Goal: Task Accomplishment & Management: Manage account settings

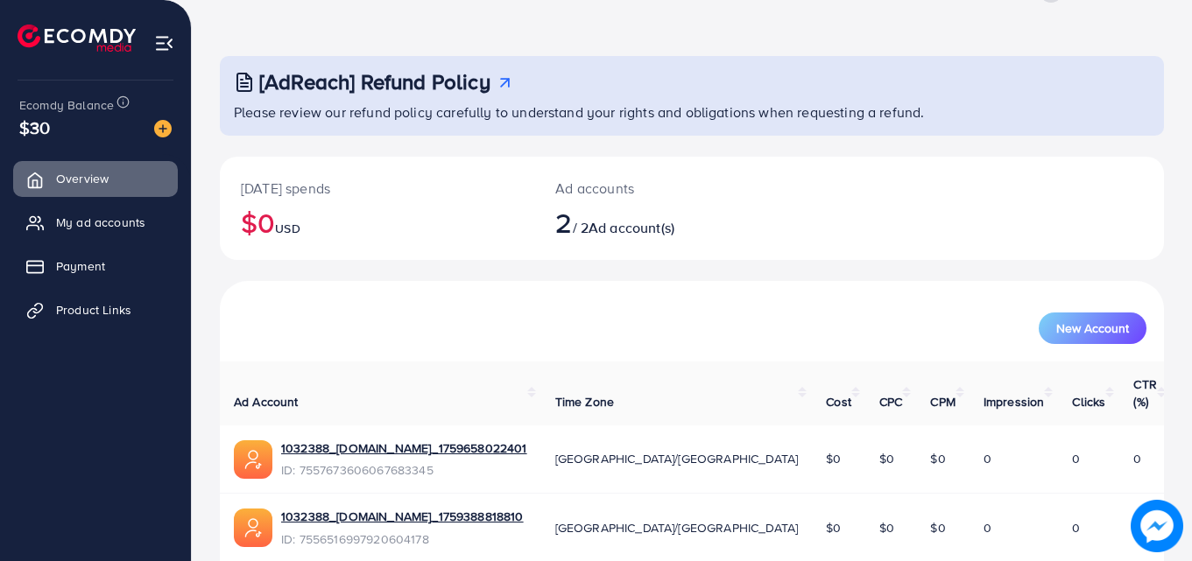
scroll to position [110, 0]
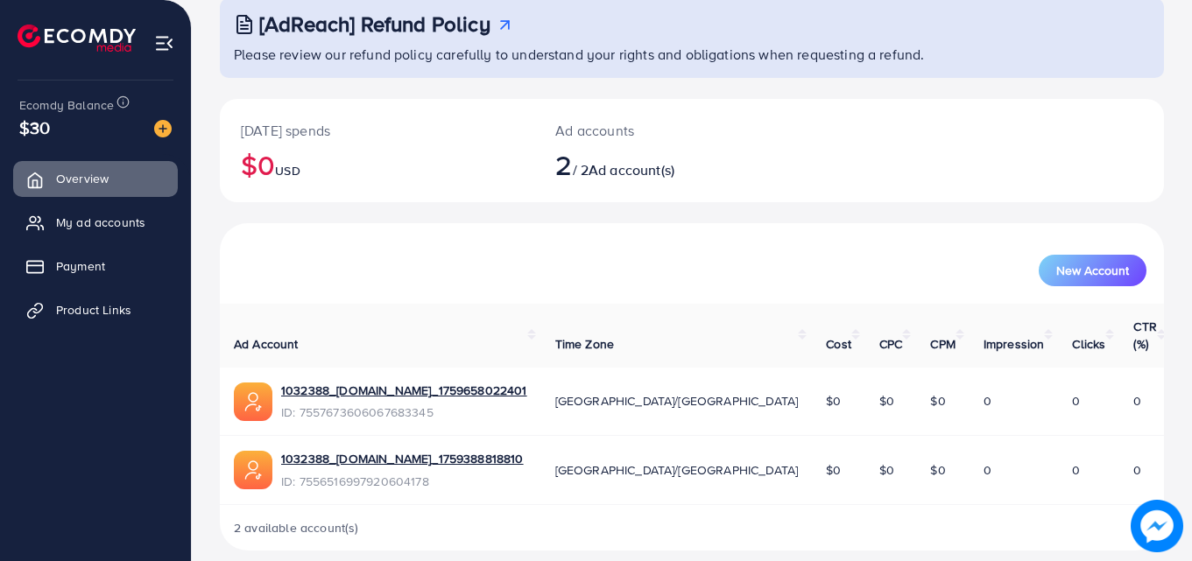
click at [250, 384] on img at bounding box center [253, 402] width 39 height 39
click at [166, 43] on img at bounding box center [164, 43] width 20 height 20
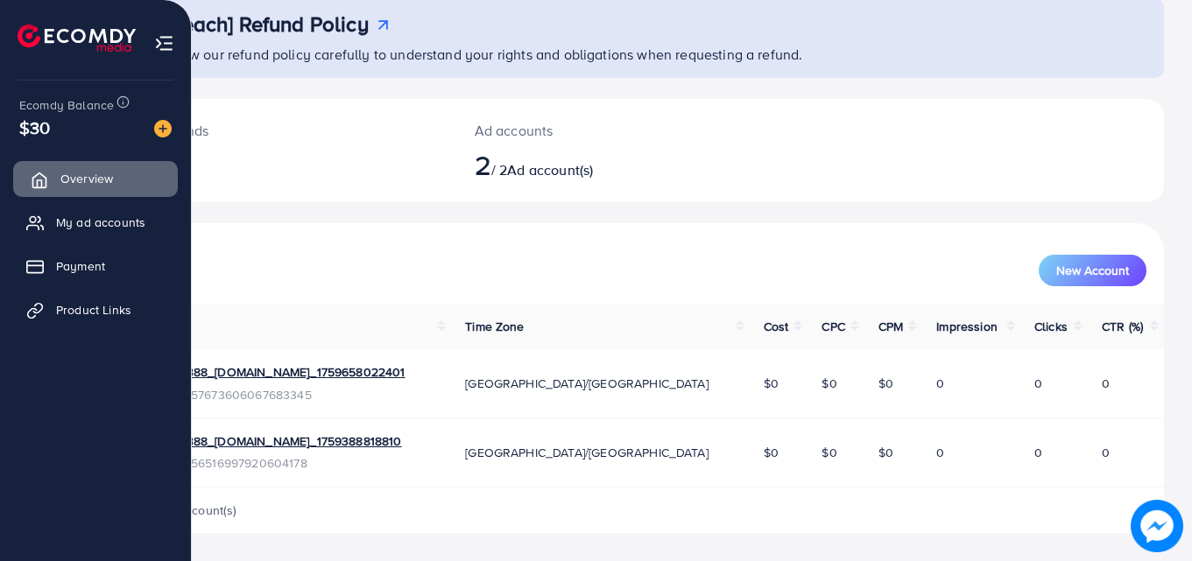
click at [74, 173] on span "Overview" at bounding box center [86, 179] width 53 height 18
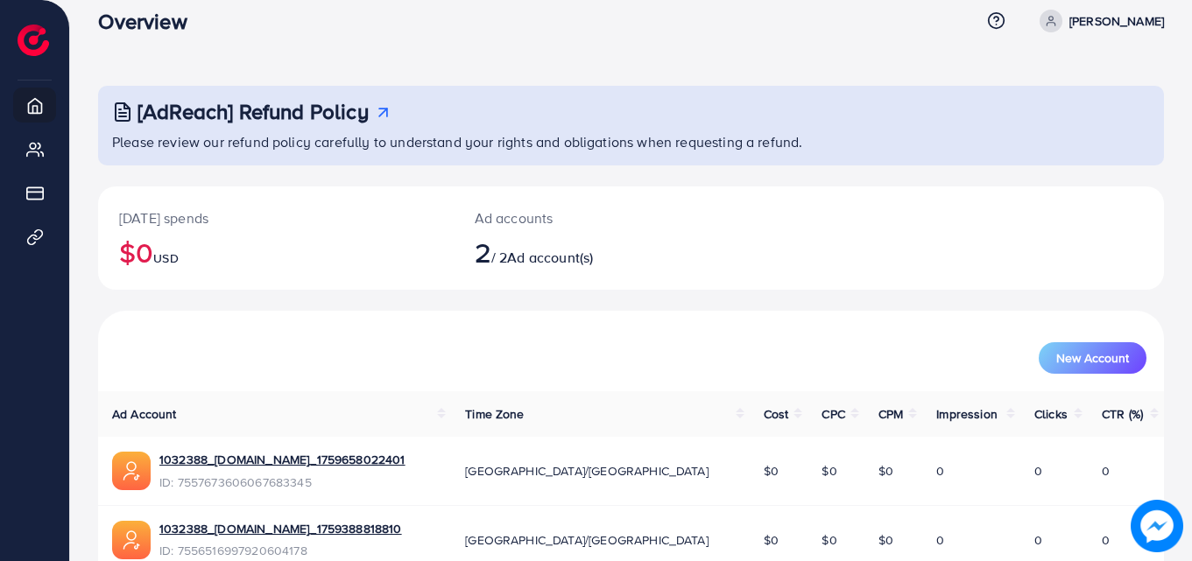
scroll to position [110, 0]
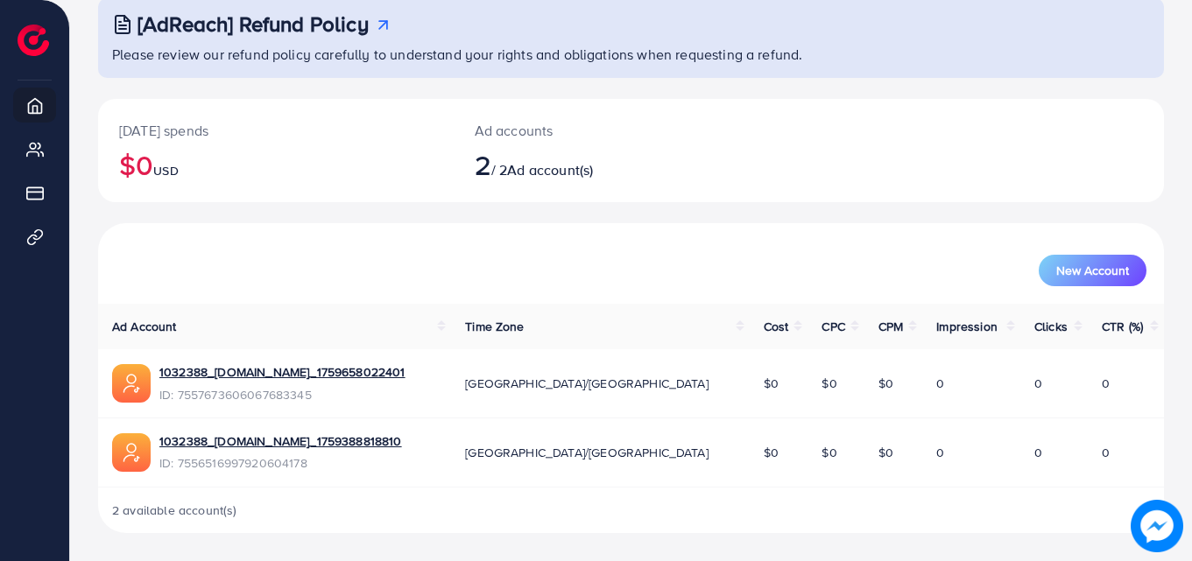
click at [346, 193] on div "[DATE] spends $0 USD" at bounding box center [276, 150] width 356 height 103
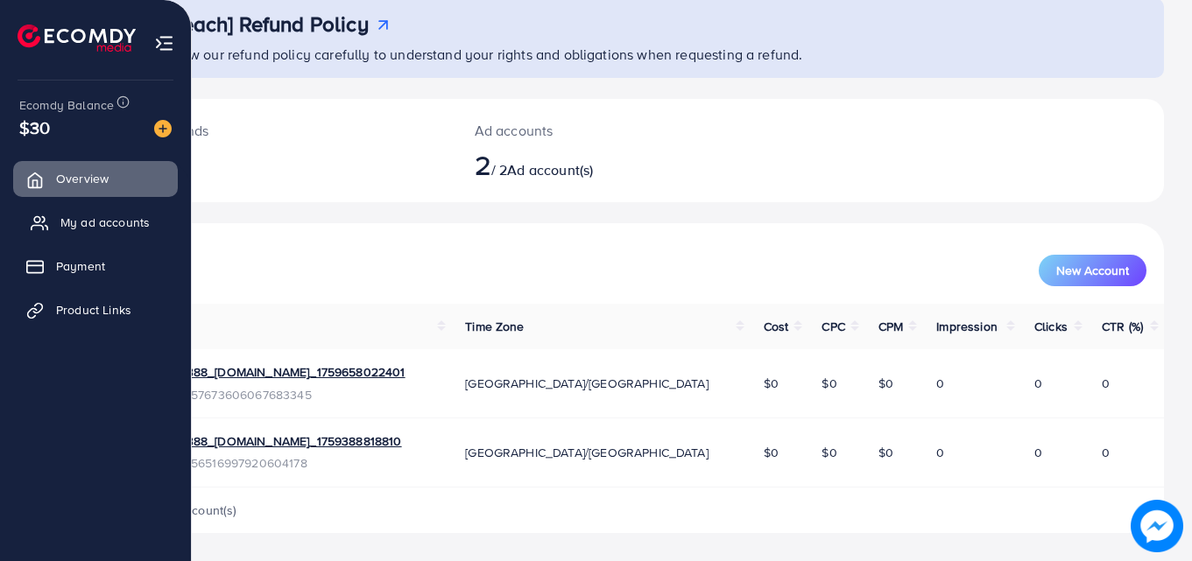
click at [77, 225] on span "My ad accounts" at bounding box center [104, 223] width 89 height 18
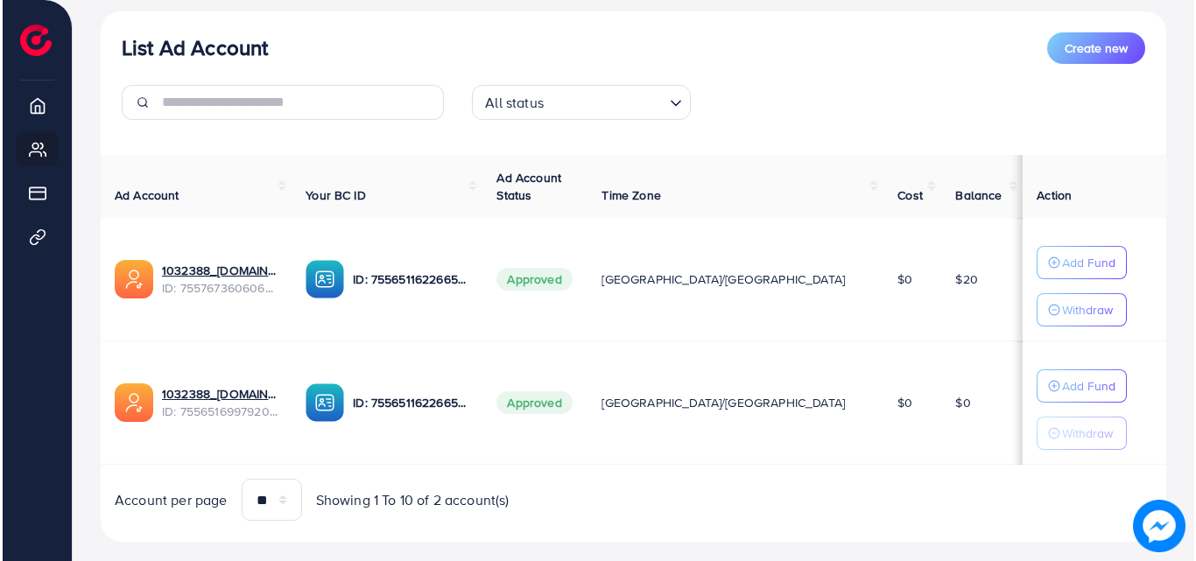
scroll to position [229, 0]
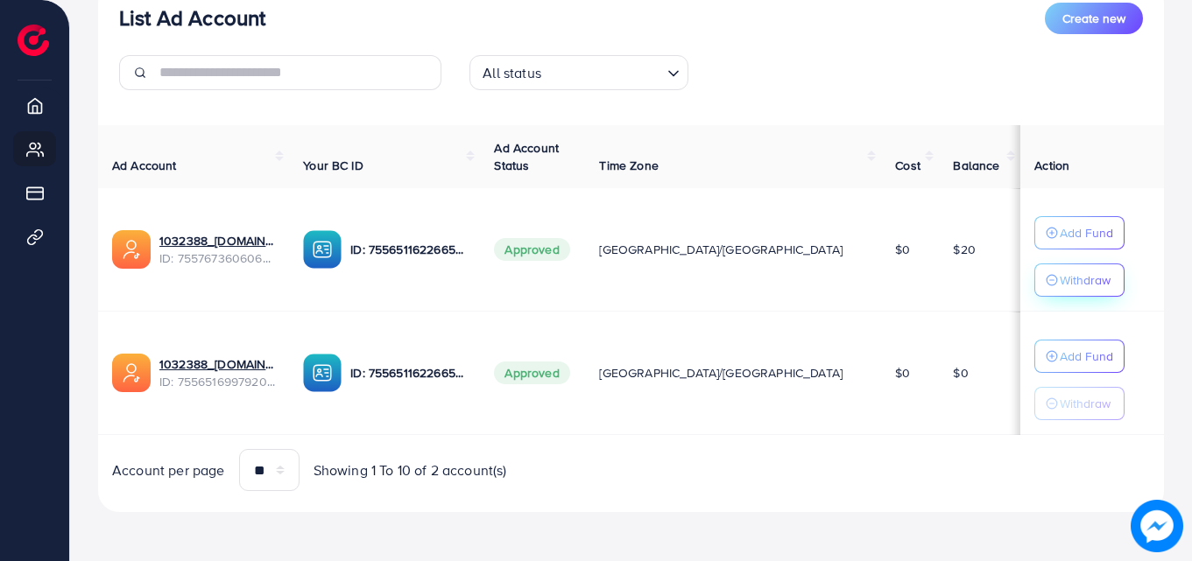
click at [1060, 283] on p "Withdraw" at bounding box center [1085, 280] width 51 height 21
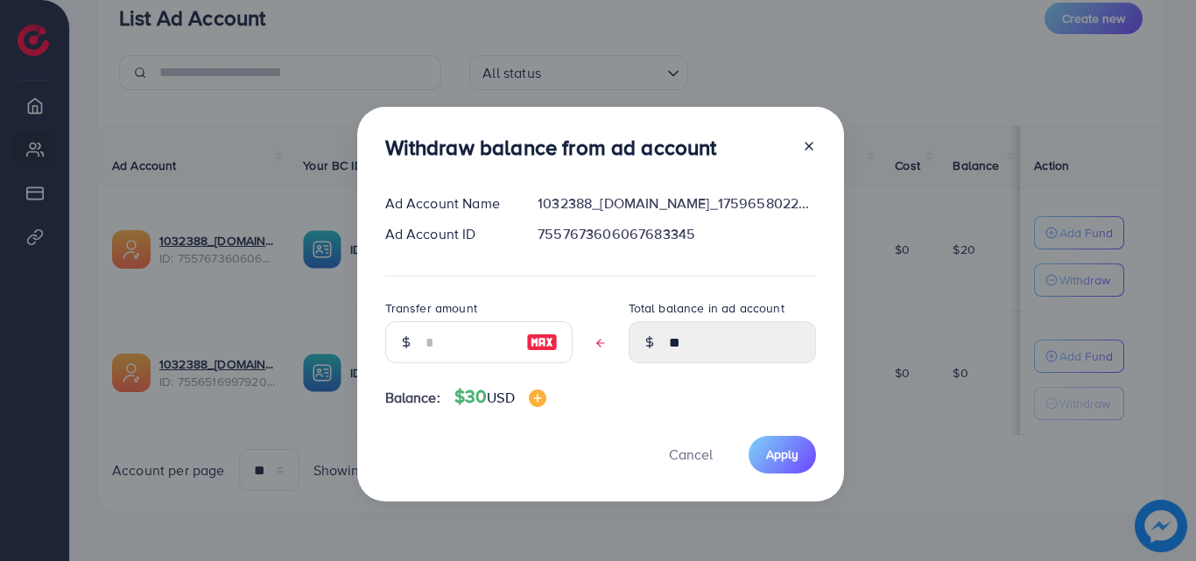
click at [539, 339] on img at bounding box center [542, 342] width 32 height 21
type input "**"
type input "****"
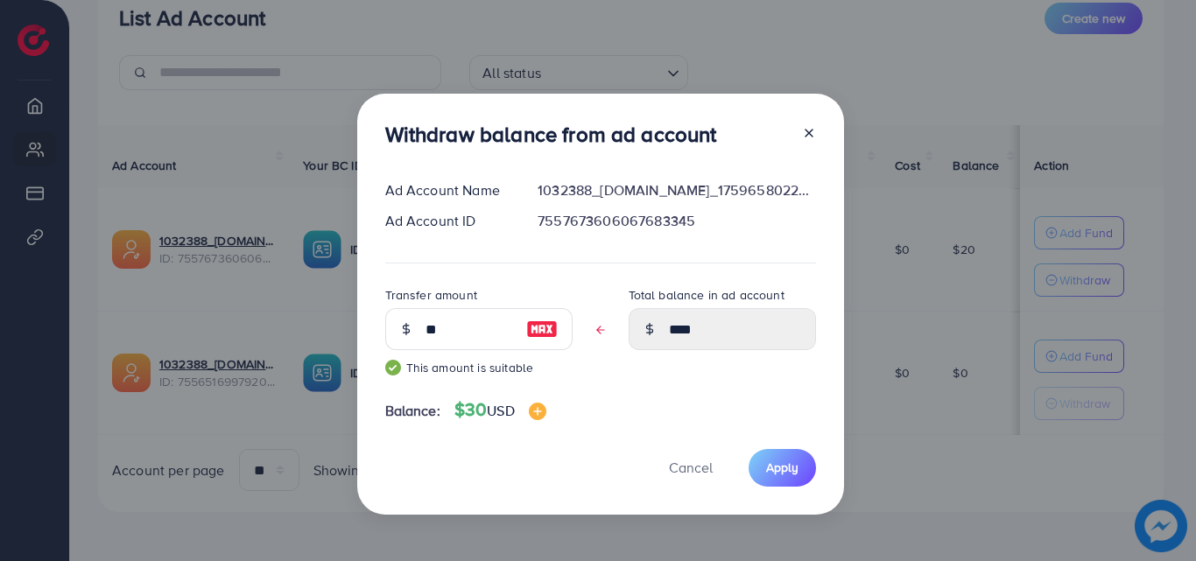
click at [540, 329] on img at bounding box center [542, 329] width 32 height 21
click at [545, 410] on img at bounding box center [538, 412] width 18 height 18
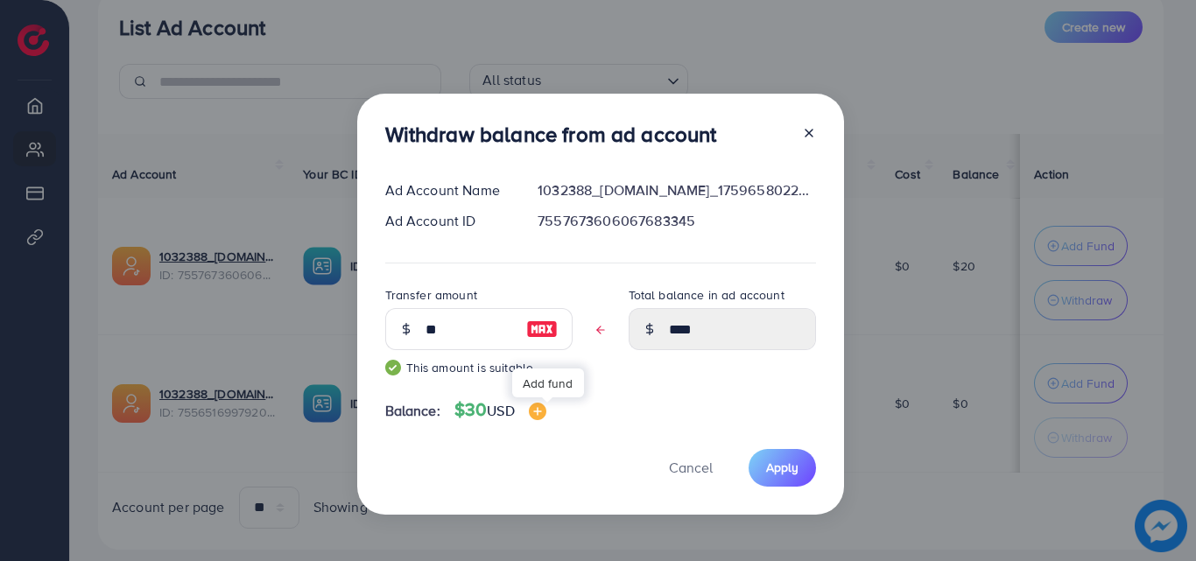
scroll to position [237, 0]
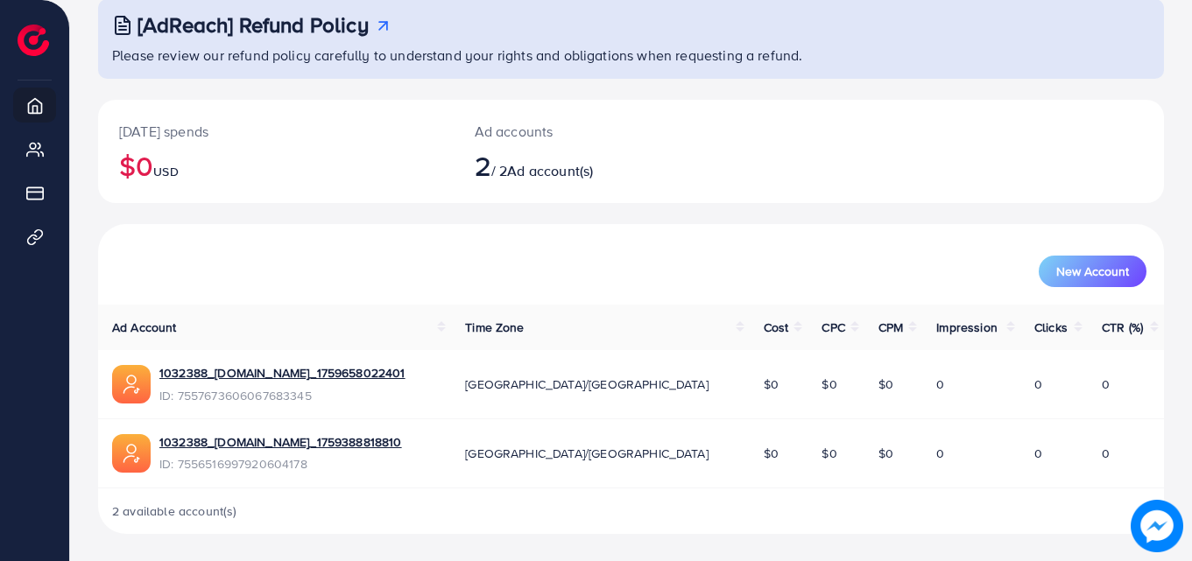
scroll to position [110, 0]
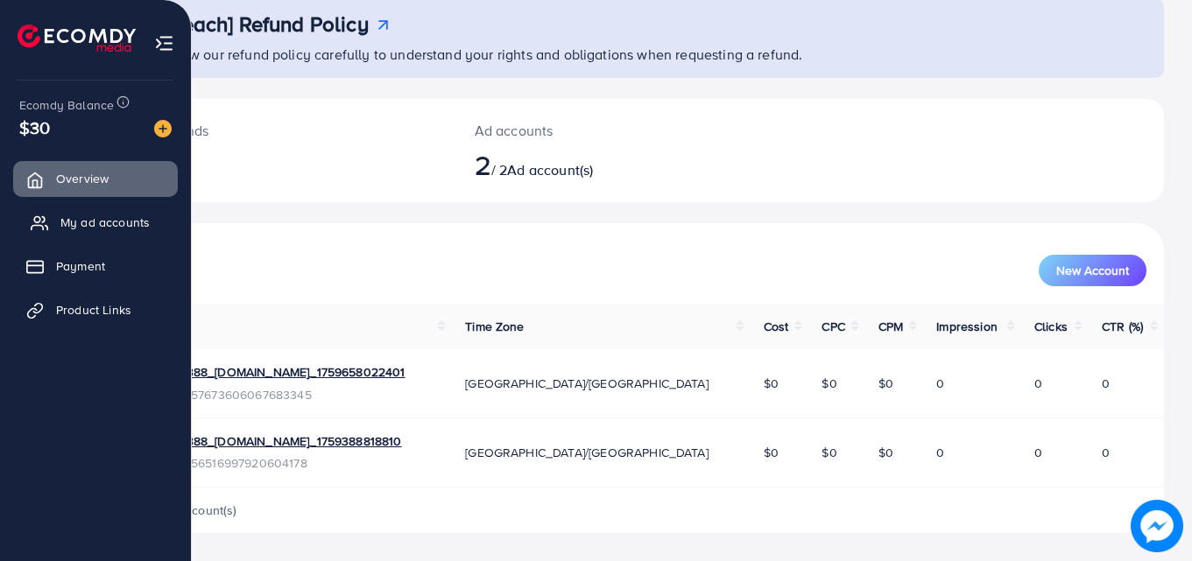
click at [61, 222] on span "My ad accounts" at bounding box center [104, 223] width 89 height 18
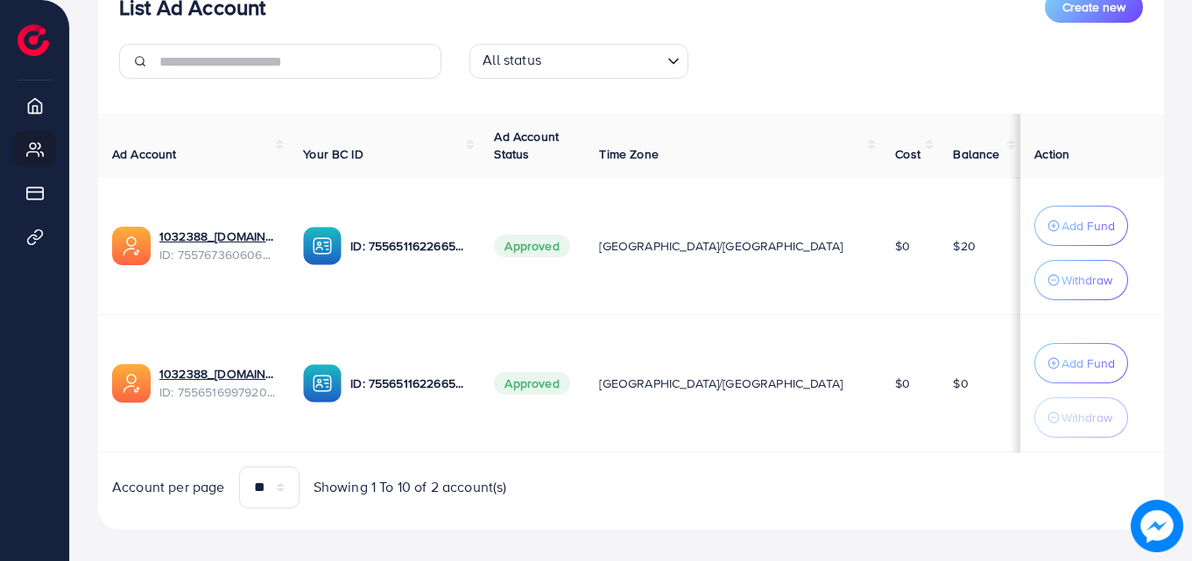
scroll to position [263, 0]
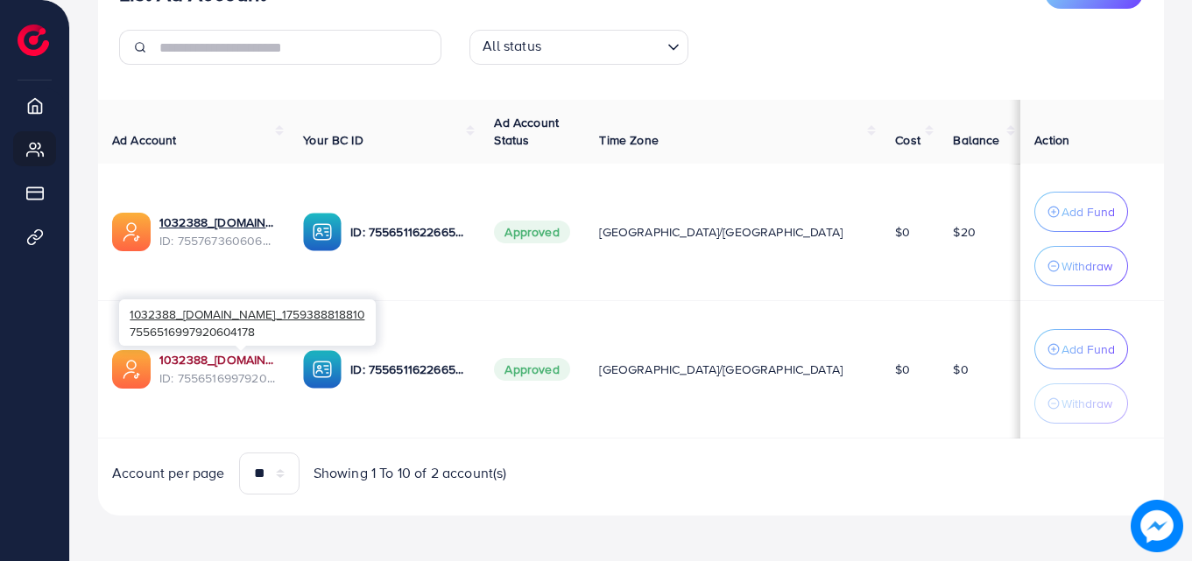
click at [233, 359] on link "1032388_[DOMAIN_NAME]_1759388818810" at bounding box center [217, 360] width 116 height 18
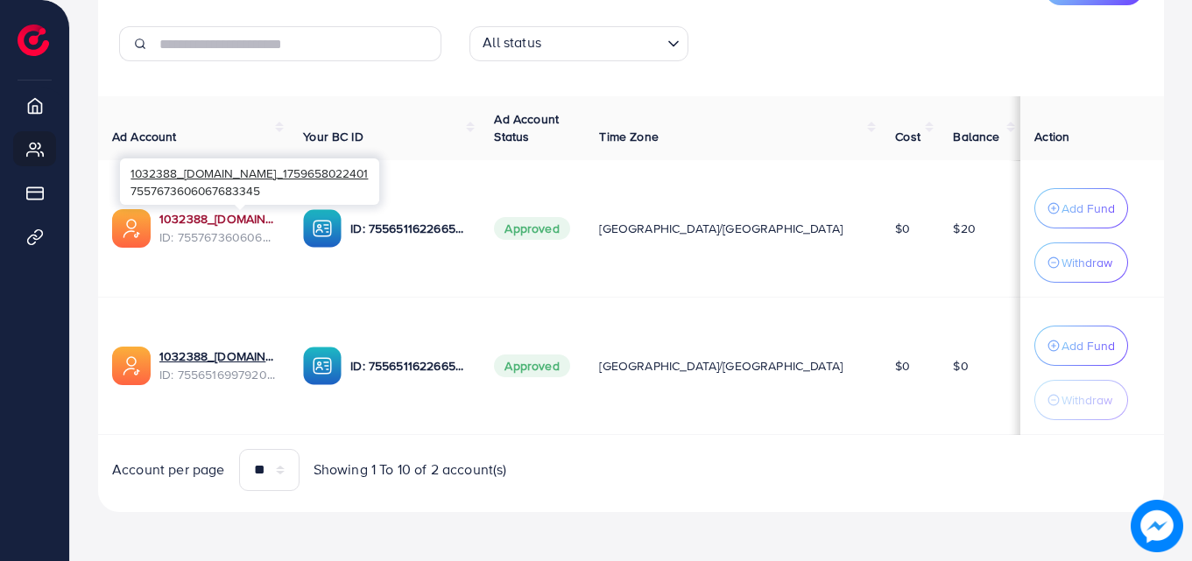
click at [216, 213] on link "1032388_[DOMAIN_NAME]_1759658022401" at bounding box center [217, 219] width 116 height 18
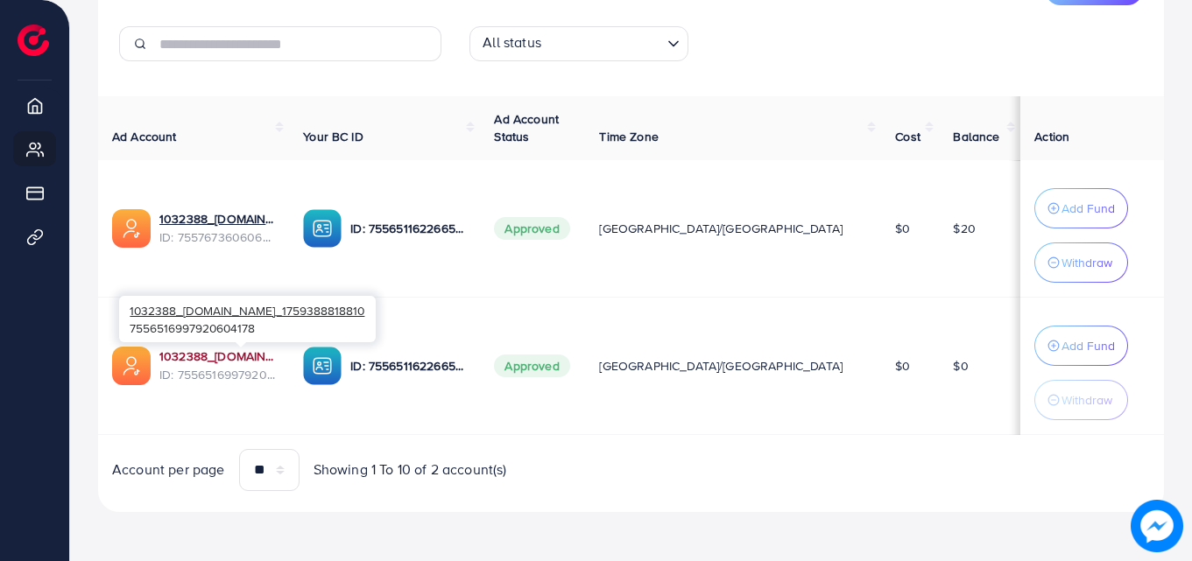
click at [229, 350] on link "1032388_[DOMAIN_NAME]_1759388818810" at bounding box center [217, 357] width 116 height 18
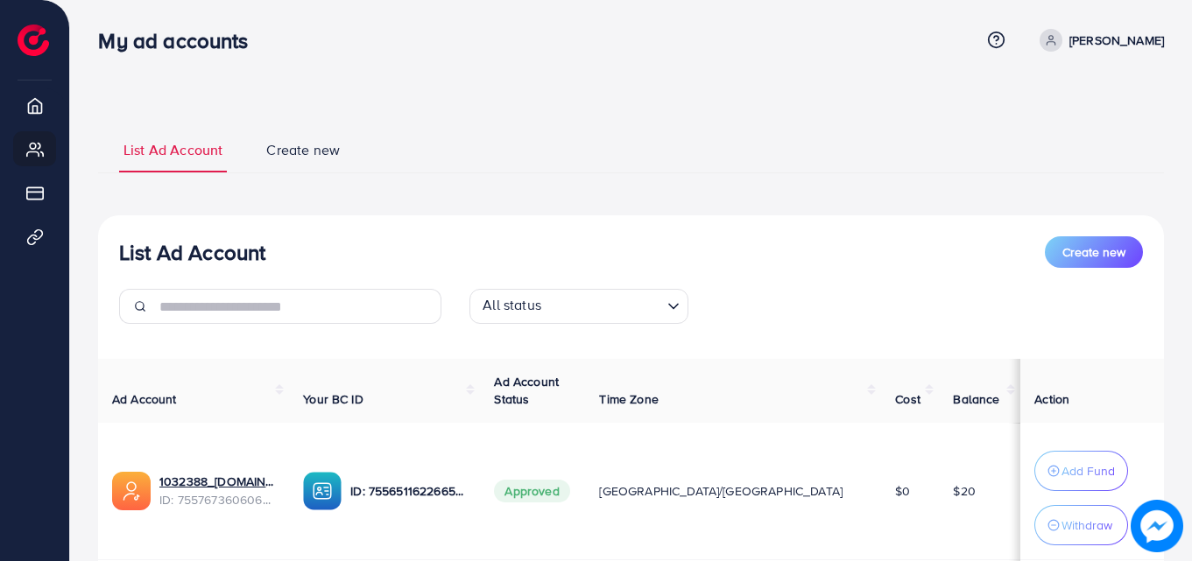
scroll to position [0, 0]
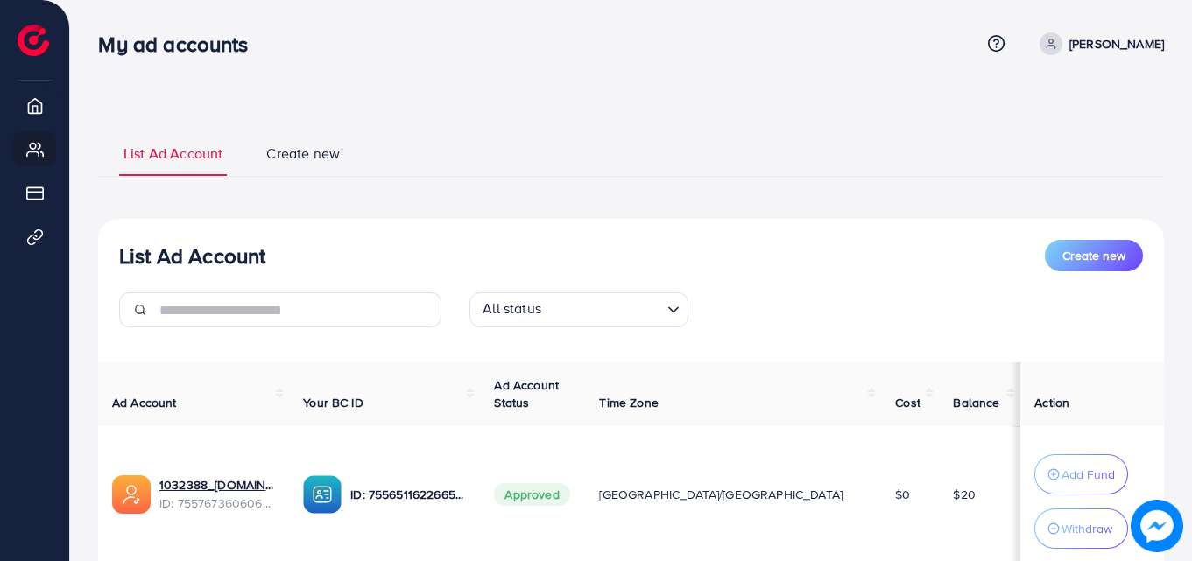
click at [1057, 44] on icon at bounding box center [1051, 44] width 12 height 12
click at [1041, 104] on span "Profile" at bounding box center [1055, 104] width 40 height 21
select select "********"
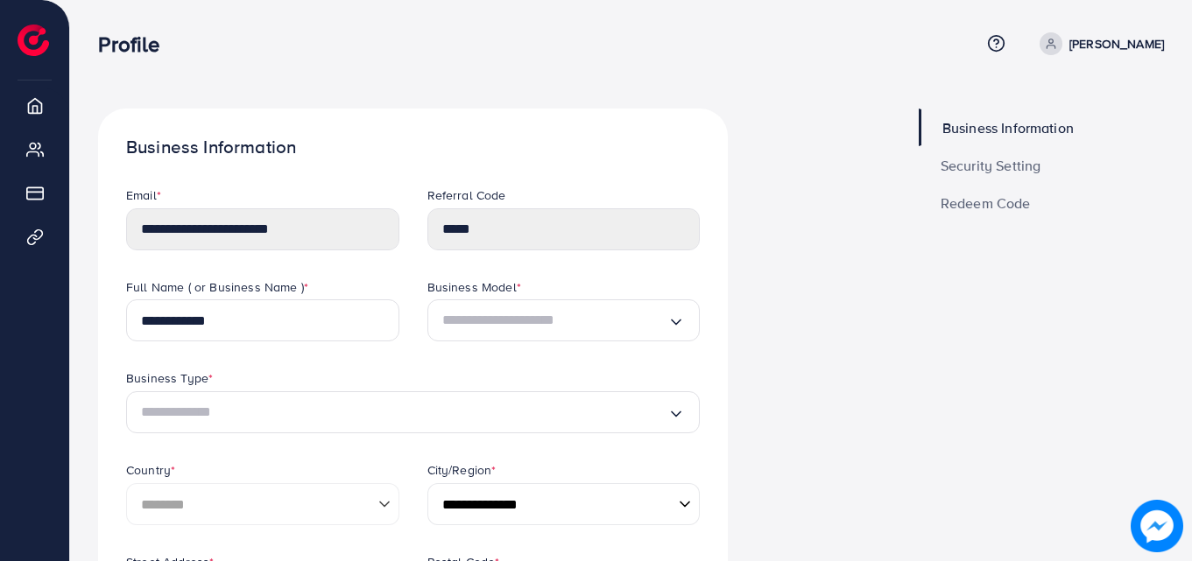
click at [963, 124] on span "Business Information" at bounding box center [1007, 128] width 131 height 14
click at [964, 160] on span "Security Setting" at bounding box center [991, 166] width 101 height 14
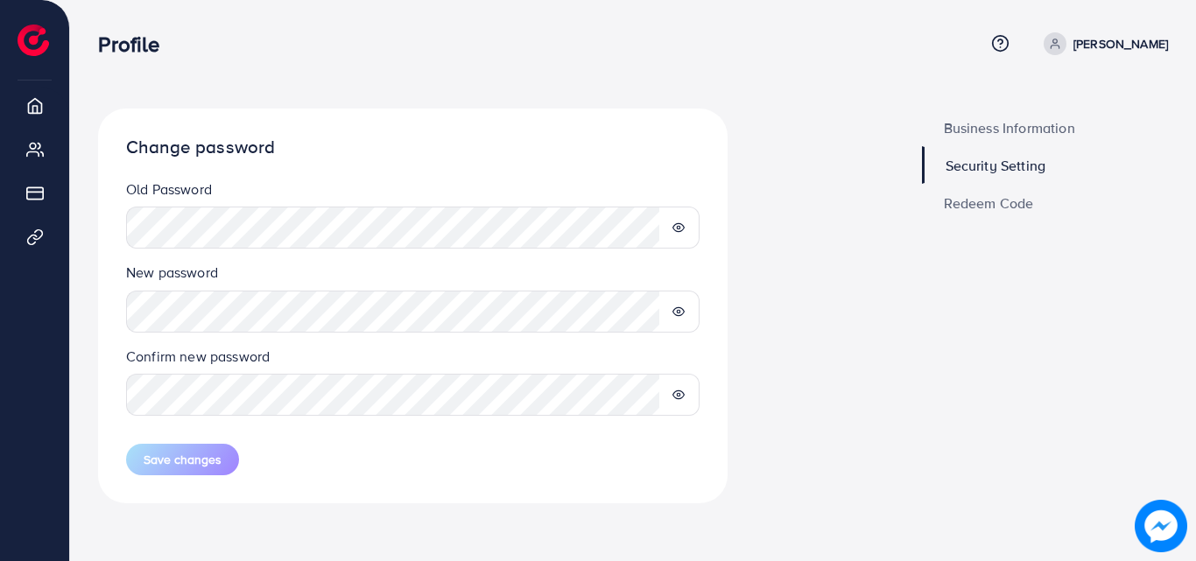
click at [969, 196] on span "Redeem Code" at bounding box center [989, 203] width 90 height 14
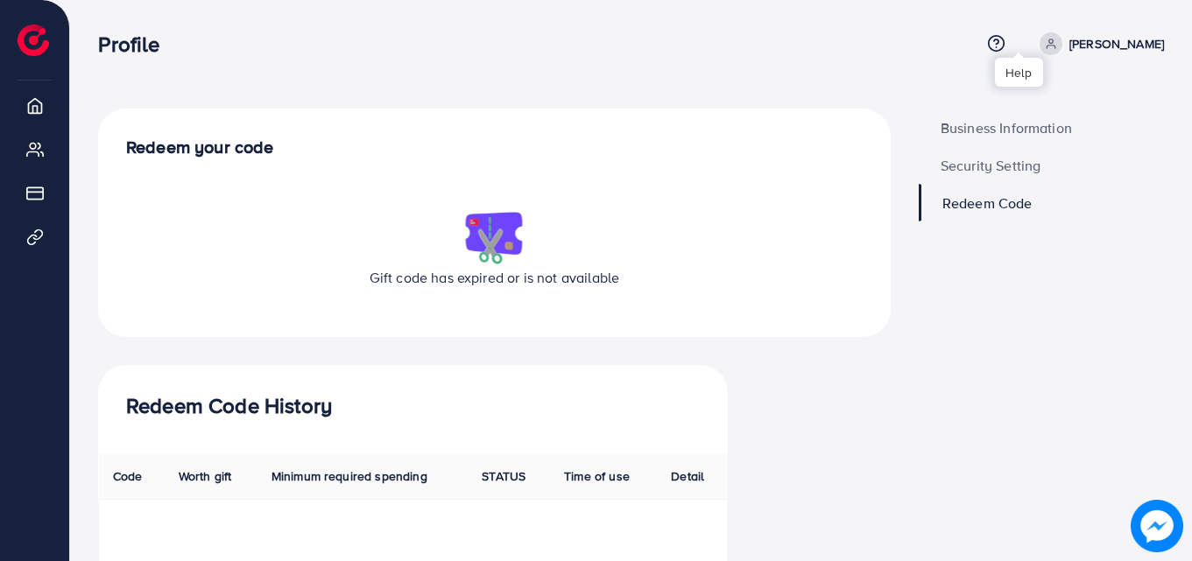
click at [1005, 41] on icon at bounding box center [996, 43] width 18 height 18
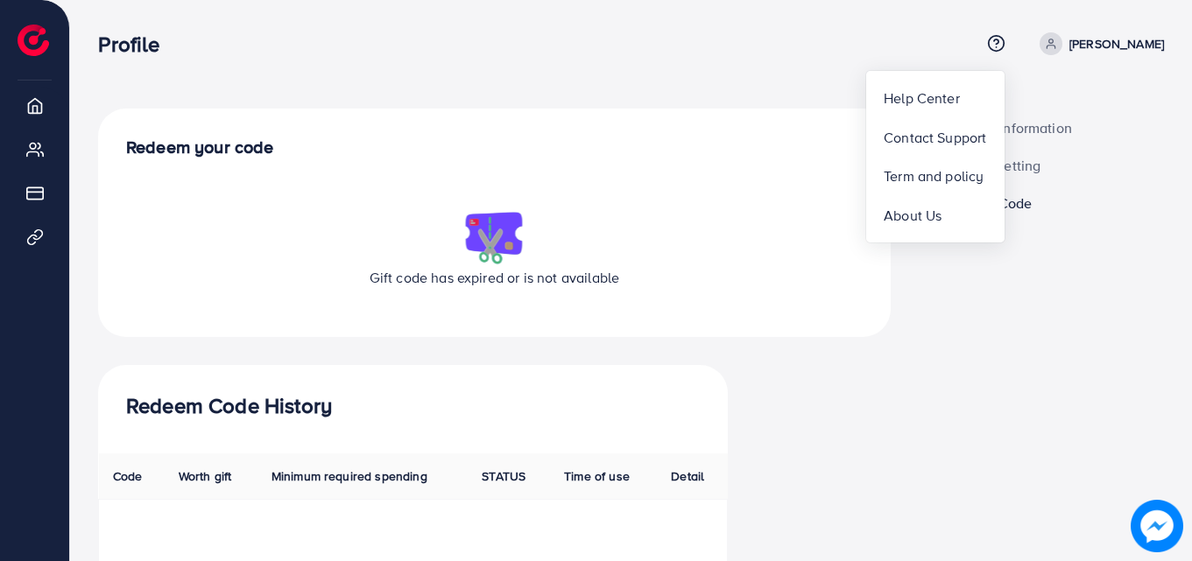
click at [954, 348] on div "Business Information Security Setting Redeem Code" at bounding box center [1041, 442] width 273 height 666
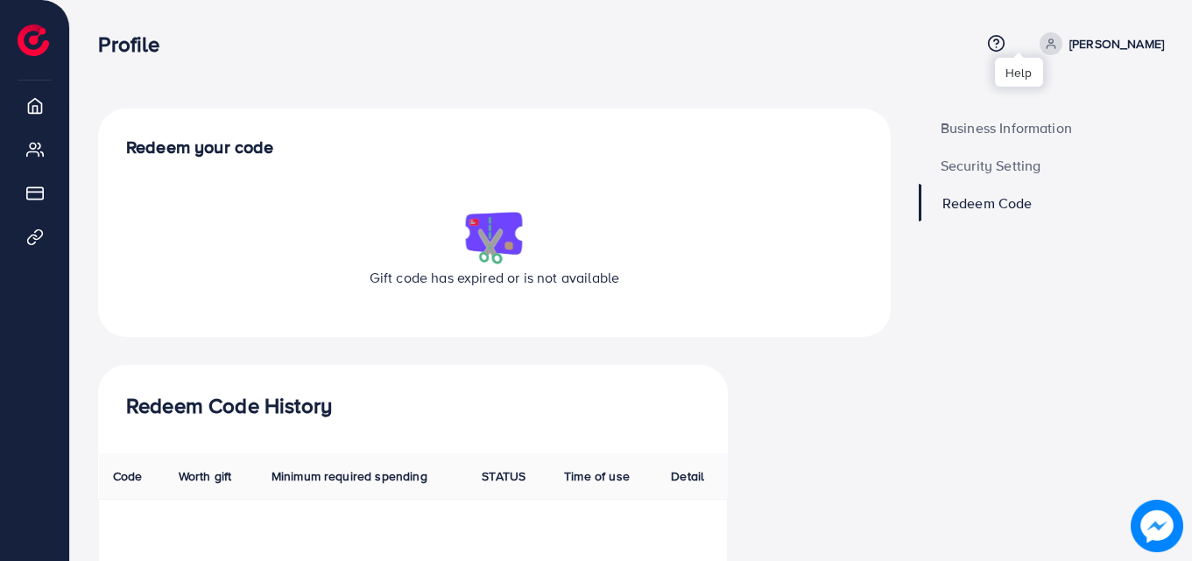
click at [1005, 39] on icon at bounding box center [996, 43] width 18 height 18
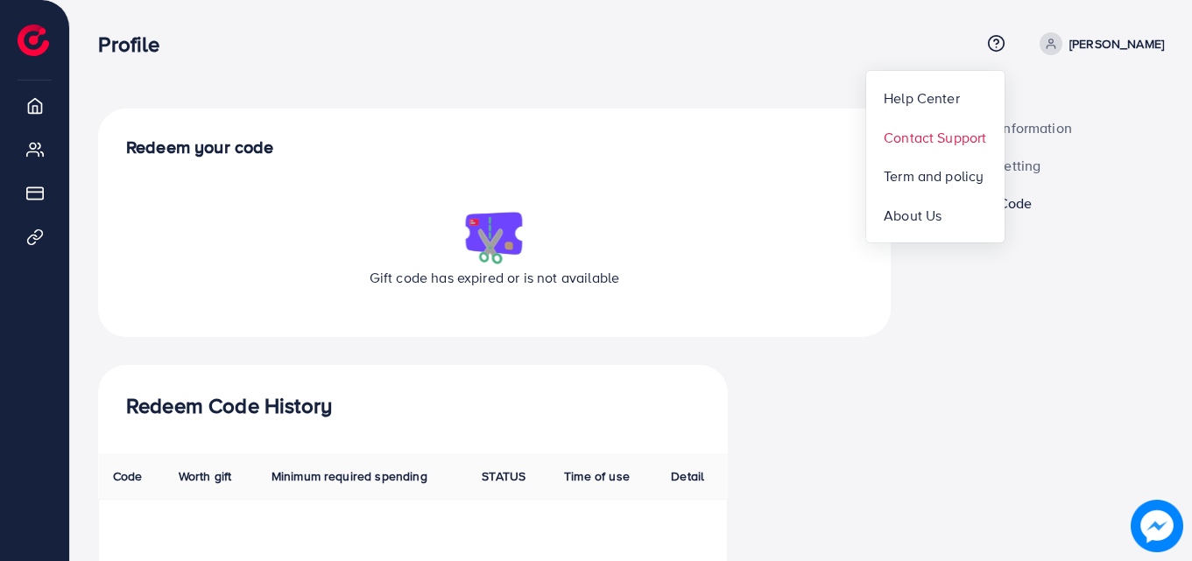
click at [961, 132] on span "Contact Support" at bounding box center [935, 137] width 102 height 21
